Goal: Information Seeking & Learning: Learn about a topic

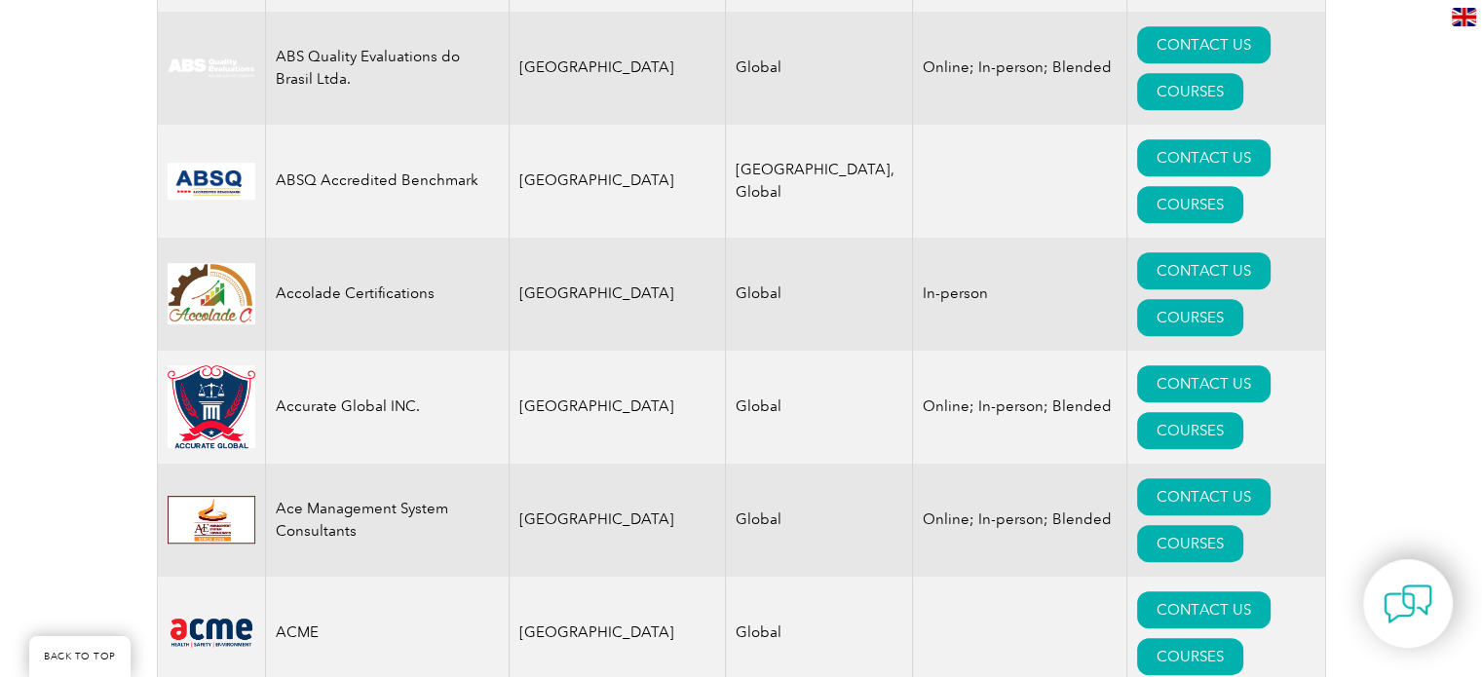
scroll to position [678, 0]
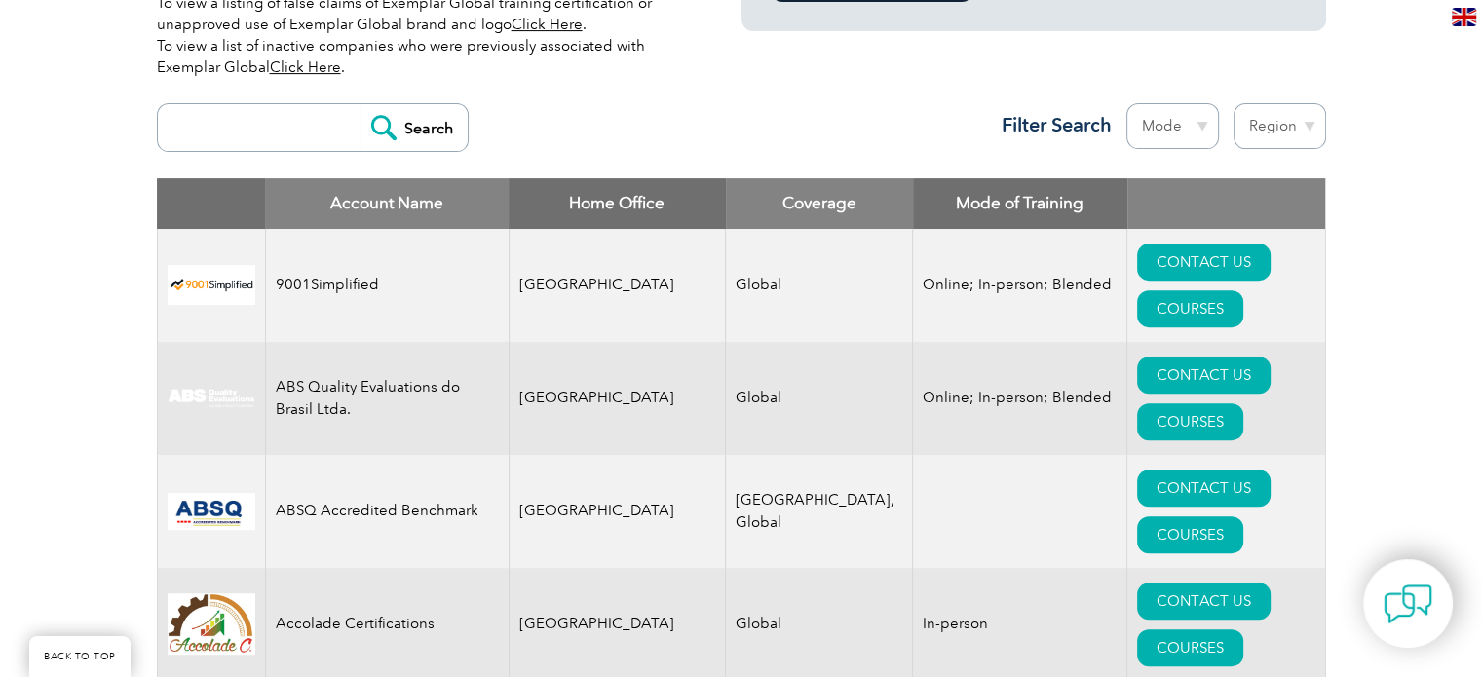
click at [286, 132] on input "search" at bounding box center [264, 127] width 193 height 47
type input "tuv"
click at [360, 104] on input "Search" at bounding box center [413, 127] width 107 height 47
click at [385, 127] on input "Search" at bounding box center [413, 127] width 107 height 47
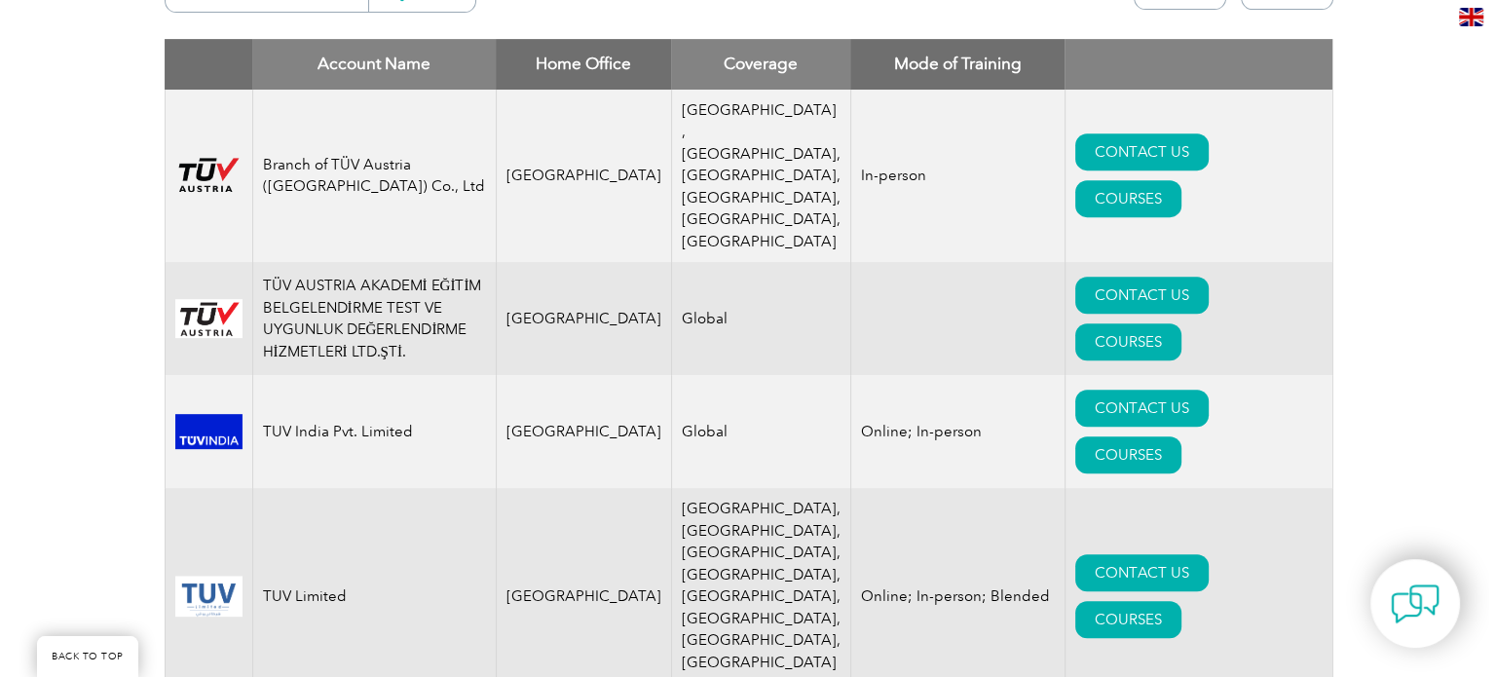
scroll to position [818, 0]
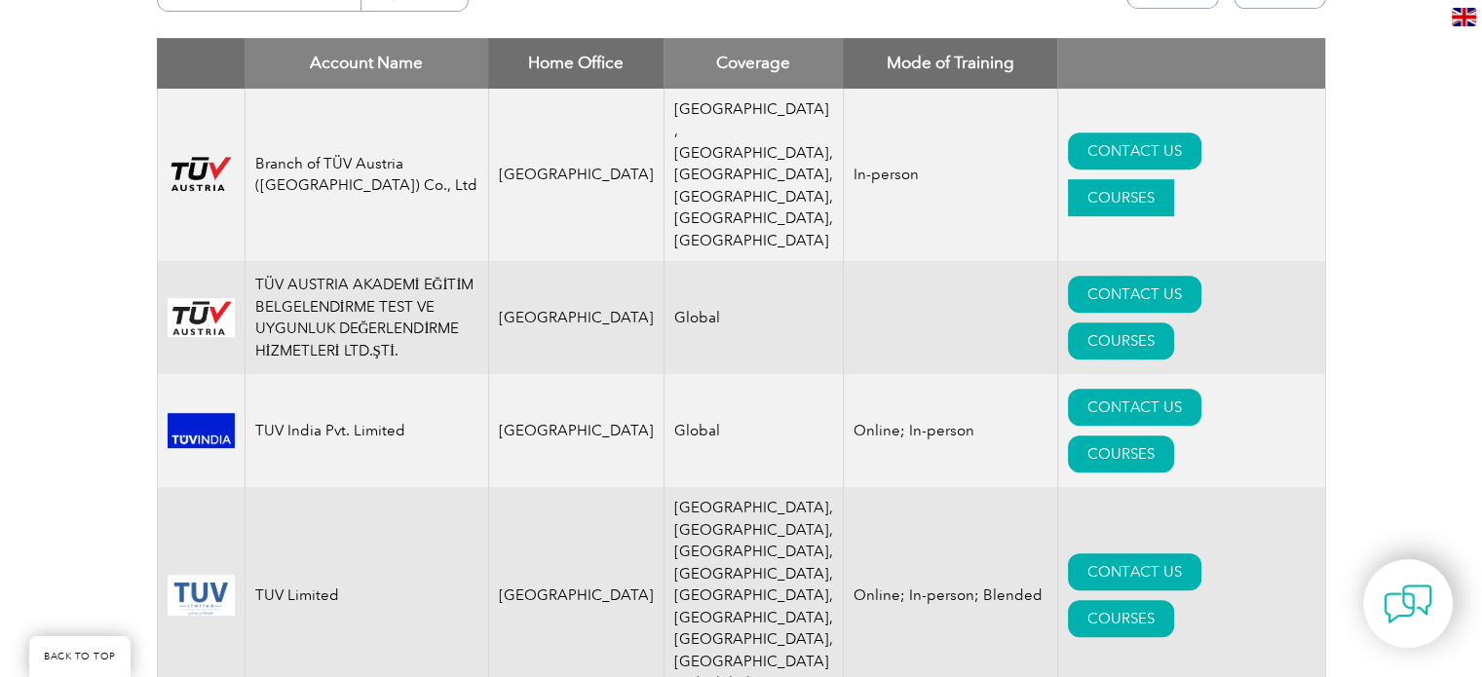
click at [1174, 179] on link "COURSES" at bounding box center [1121, 197] width 106 height 37
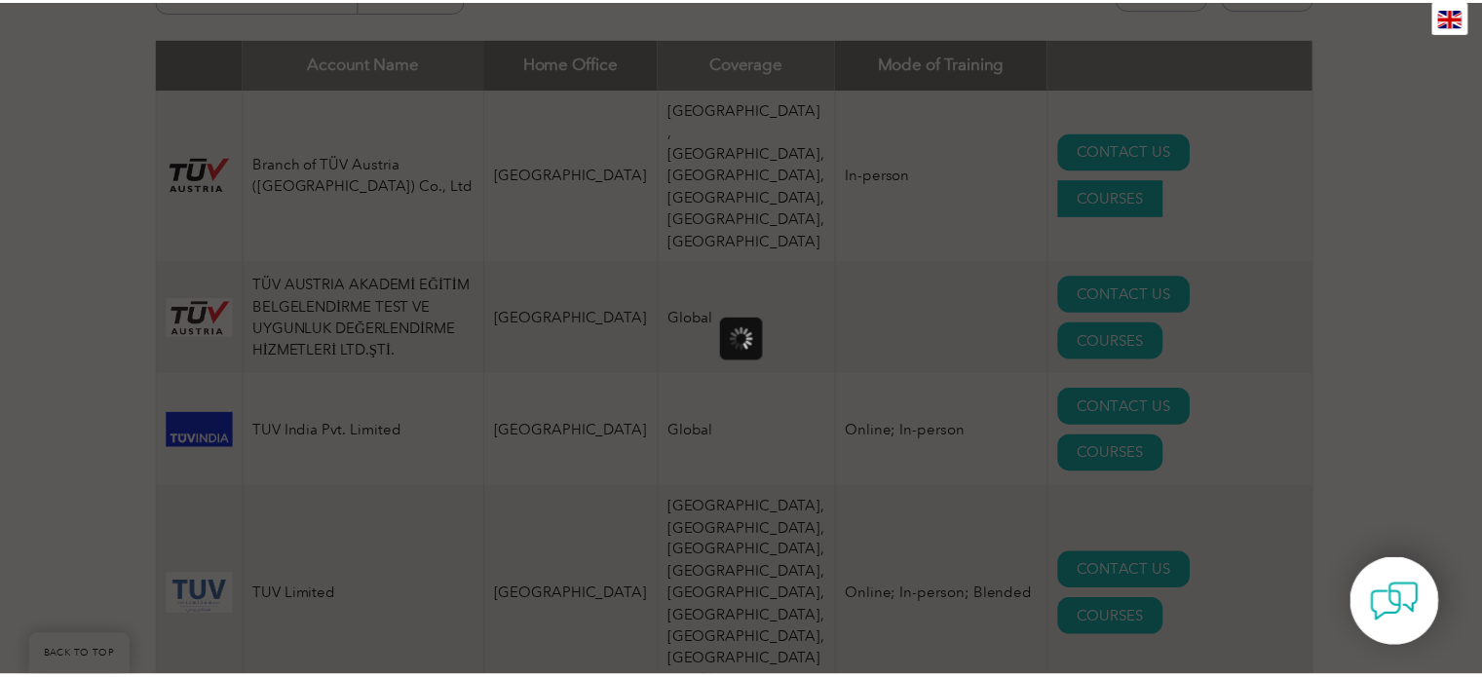
scroll to position [0, 0]
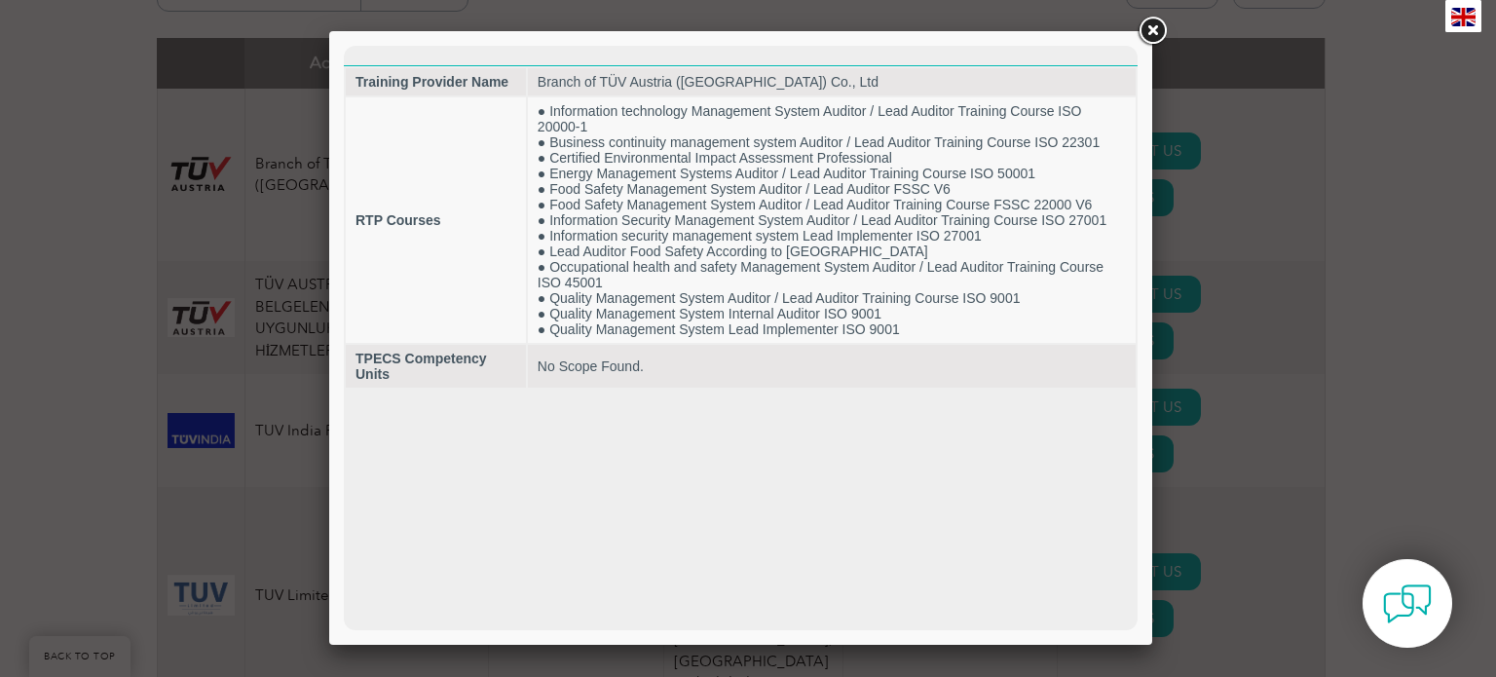
click at [1149, 36] on link at bounding box center [1152, 31] width 35 height 35
